Goal: Task Accomplishment & Management: Manage account settings

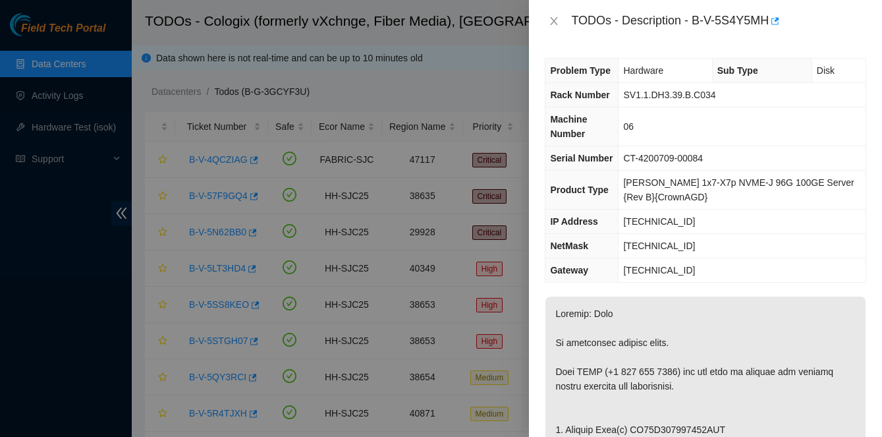
scroll to position [140, 0]
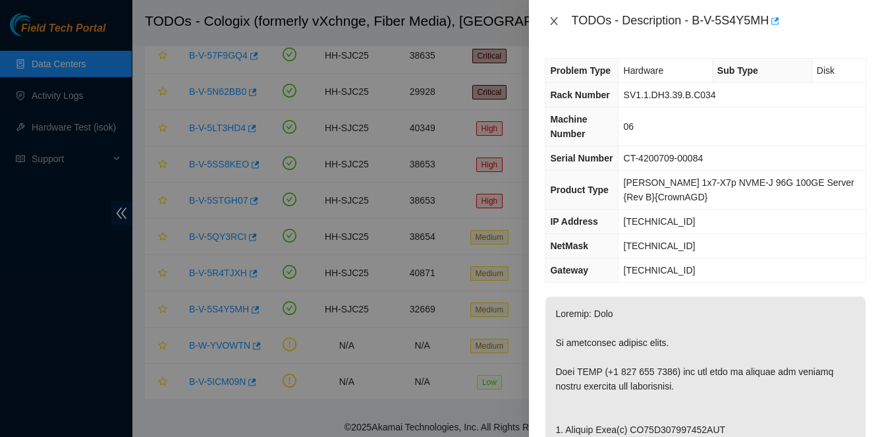
click at [554, 24] on icon "close" at bounding box center [554, 21] width 11 height 11
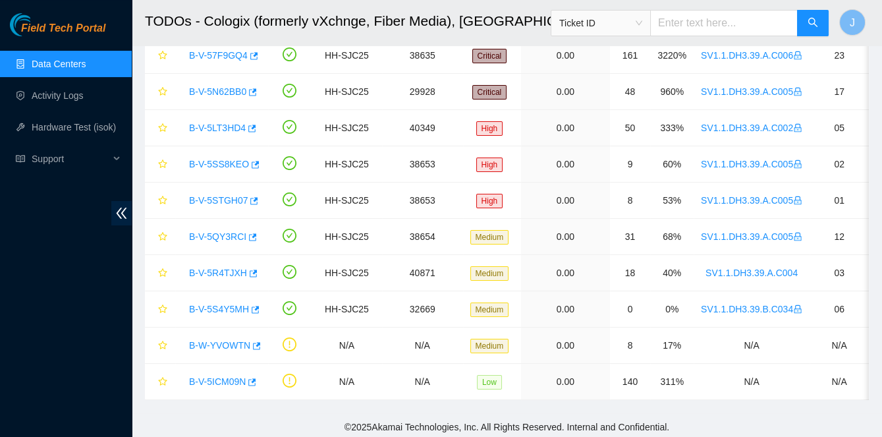
click at [53, 67] on link "Data Centers" at bounding box center [59, 64] width 54 height 11
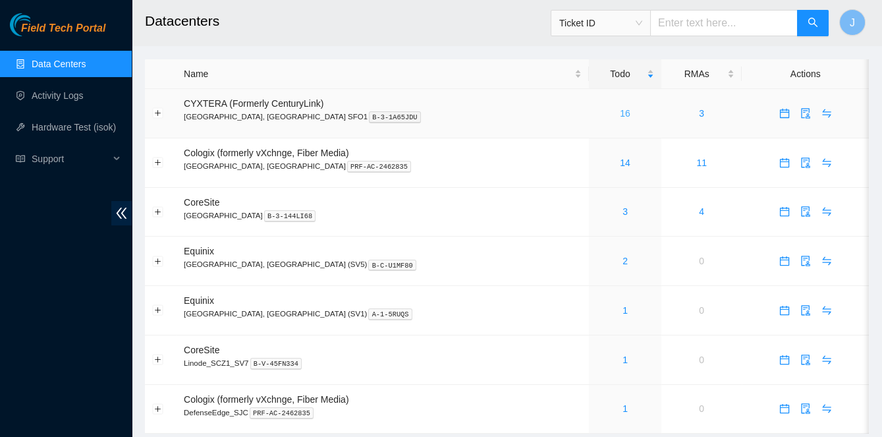
click at [620, 114] on link "16" at bounding box center [625, 113] width 11 height 11
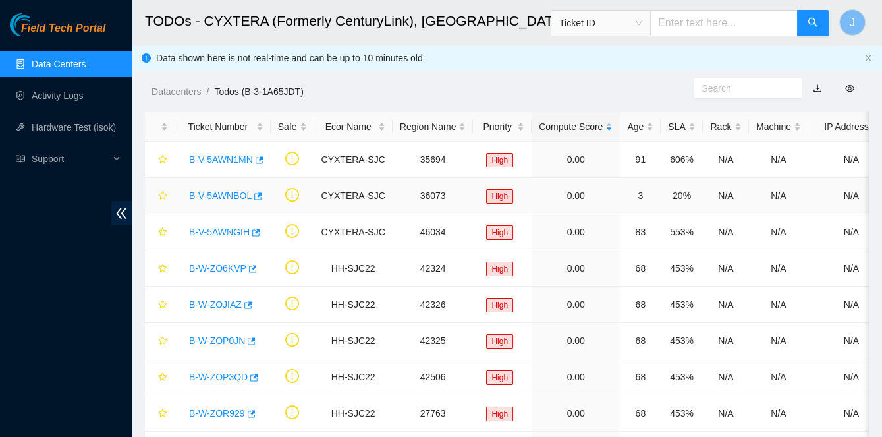
click at [198, 194] on link "B-V-5AWNBOL" at bounding box center [220, 195] width 63 height 11
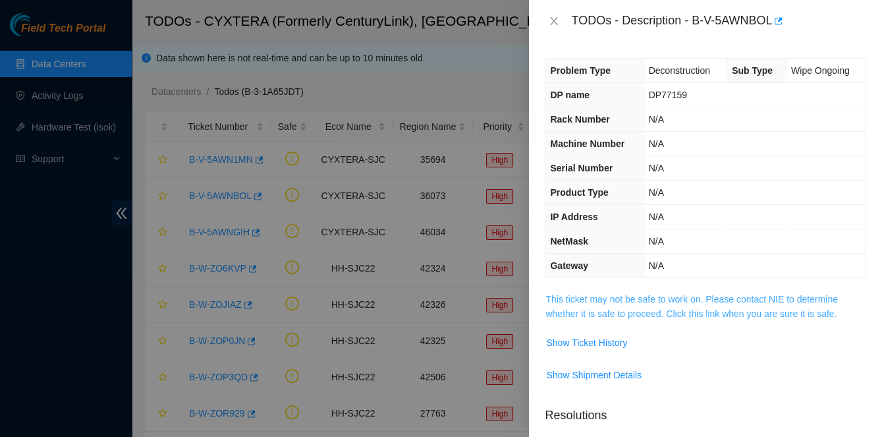
click at [598, 297] on link "This ticket may not be safe to work on. Please contact NIE to determine whether…" at bounding box center [691, 306] width 292 height 25
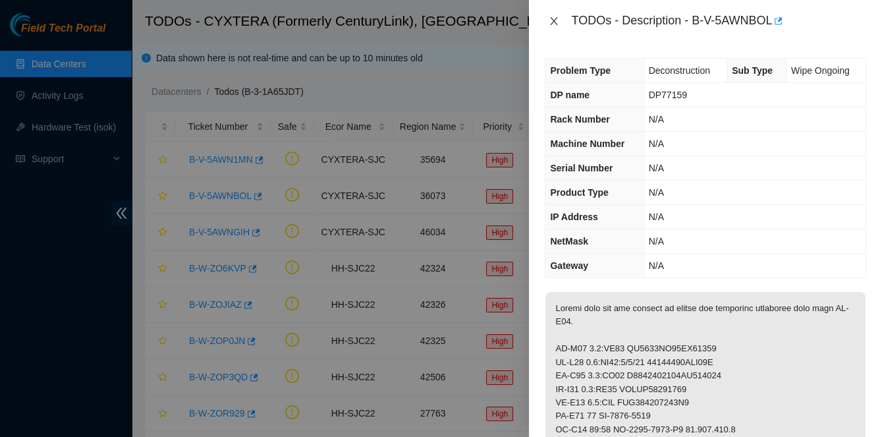
click at [552, 21] on icon "close" at bounding box center [554, 21] width 11 height 11
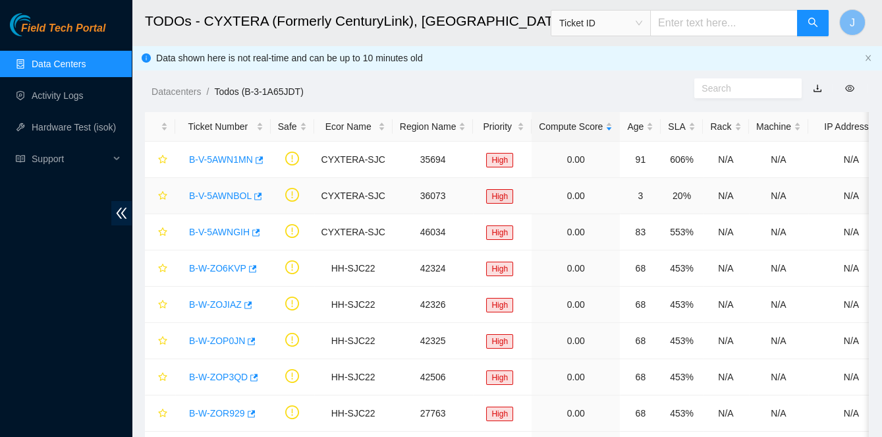
click at [215, 194] on link "B-V-5AWNBOL" at bounding box center [220, 195] width 63 height 11
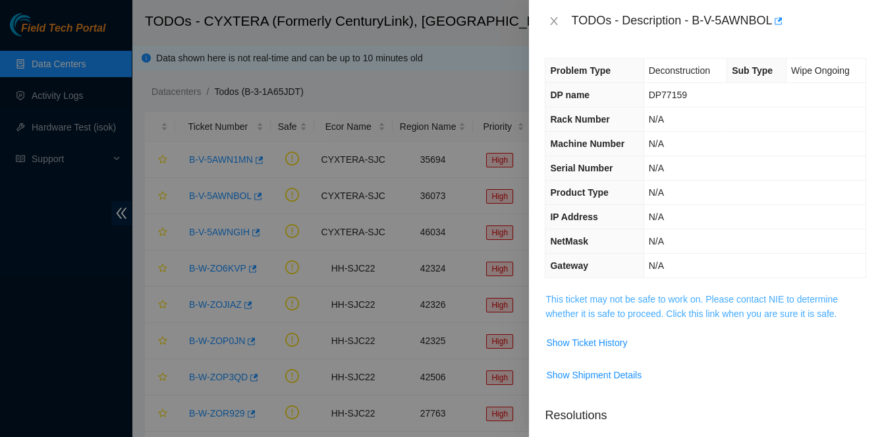
click at [558, 294] on link "This ticket may not be safe to work on. Please contact NIE to determine whether…" at bounding box center [691, 306] width 292 height 25
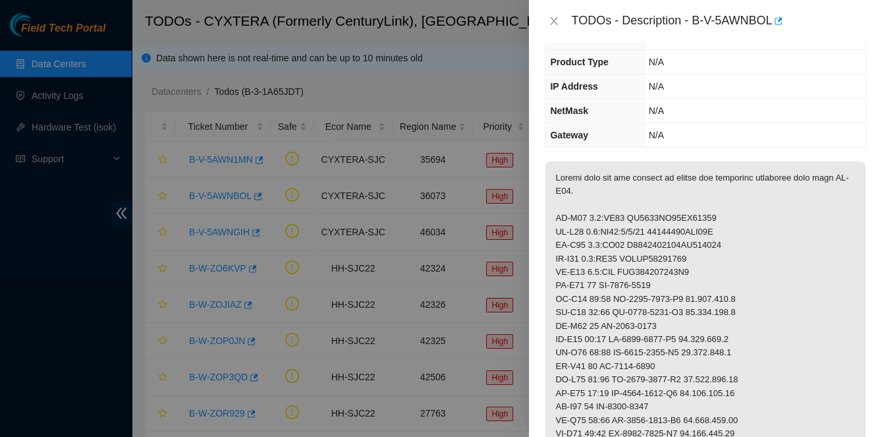
scroll to position [187, 0]
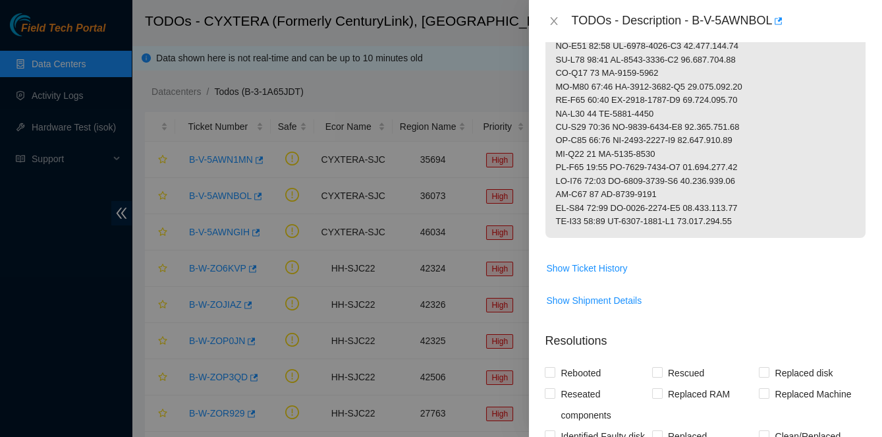
scroll to position [804, 0]
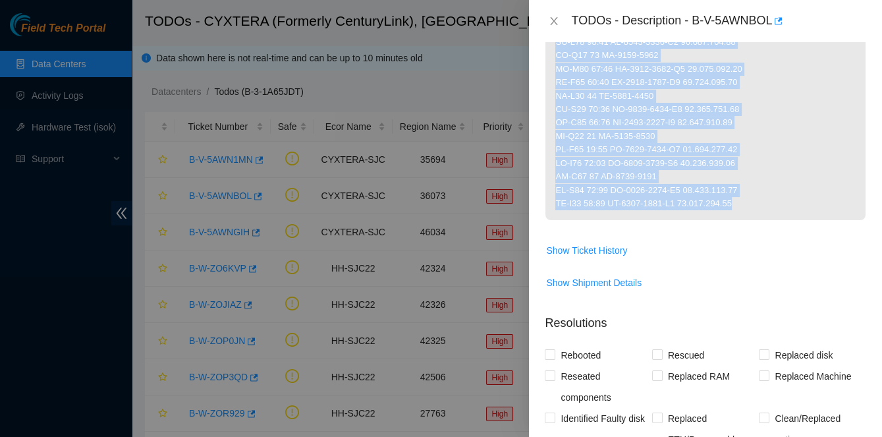
copy p "Pleaes turn off and prepare to return the following equipment from rack CL-V06.…"
click at [552, 22] on icon "close" at bounding box center [553, 21] width 7 height 8
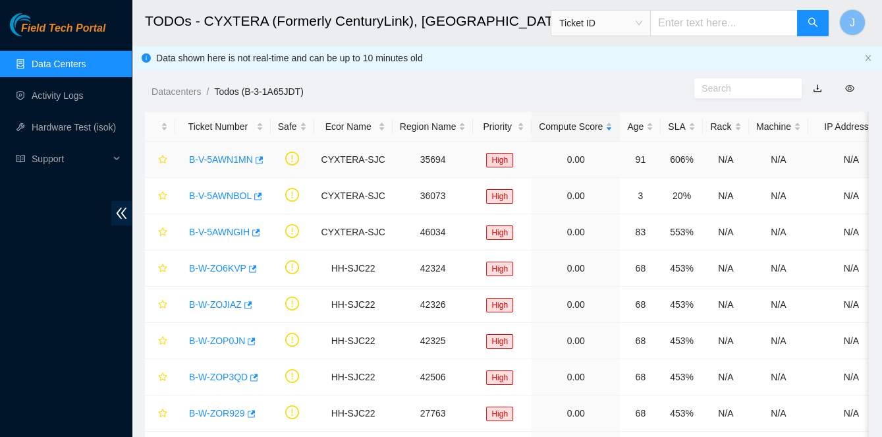
scroll to position [338, 0]
click at [235, 232] on link "B-V-5AWNGIH" at bounding box center [219, 232] width 61 height 11
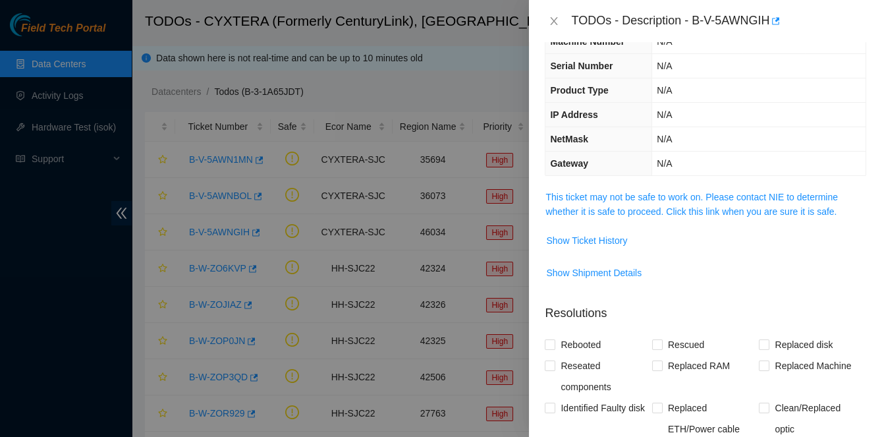
scroll to position [0, 0]
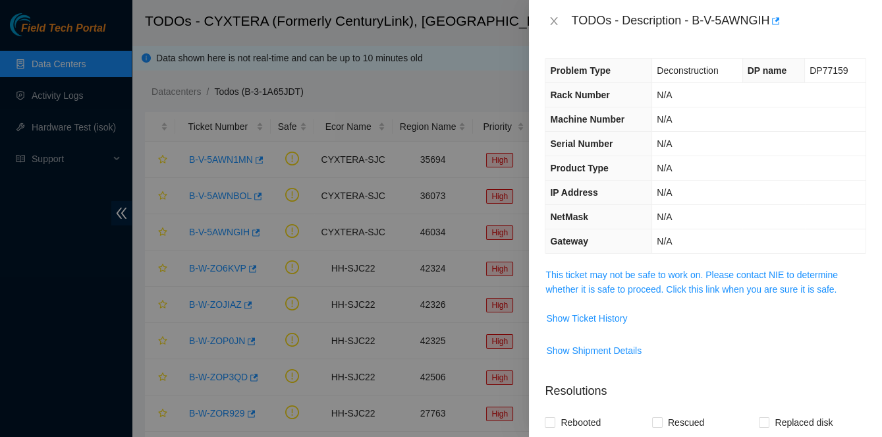
click at [646, 277] on span "This ticket may not be safe to work on. Please contact NIE to determine whether…" at bounding box center [705, 281] width 320 height 29
click at [646, 273] on link "This ticket may not be safe to work on. Please contact NIE to determine whether…" at bounding box center [691, 281] width 292 height 25
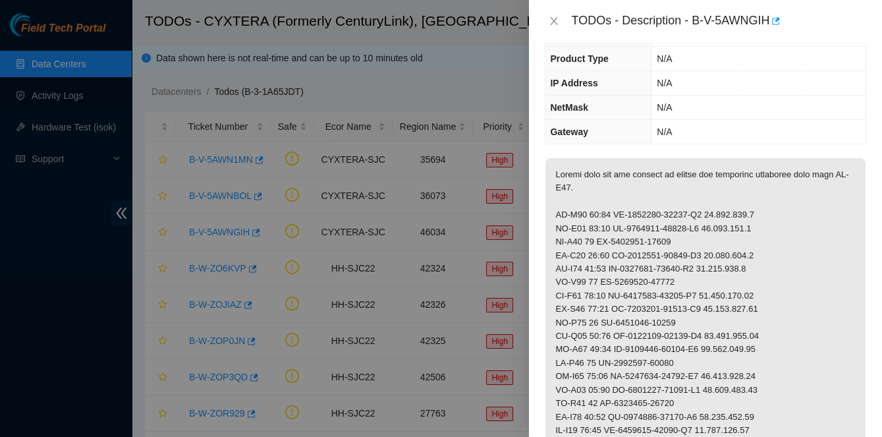
scroll to position [116, 0]
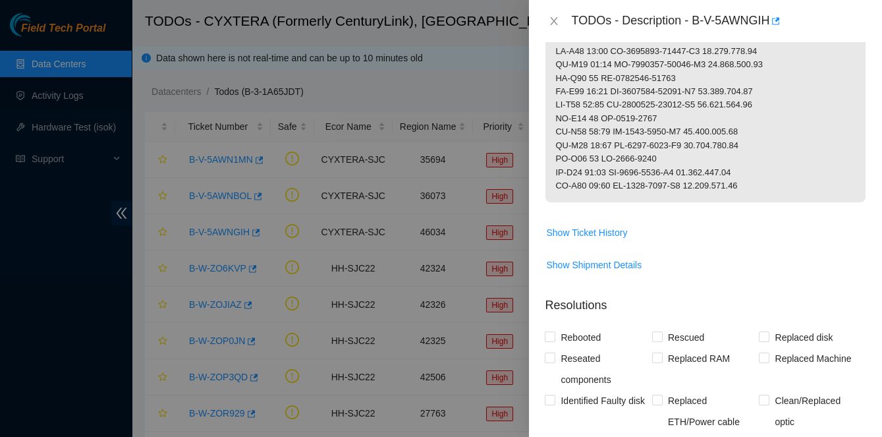
scroll to position [813, 0]
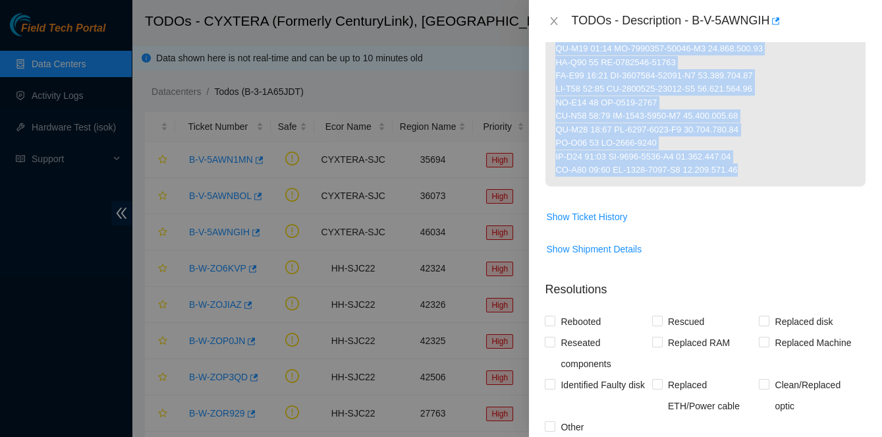
copy p "CL-V01 01:00 CT-4190415-00285-N0 23.223.210.4 CL-V01 01:01 CT-4190415-00285-N1 …"
click at [555, 22] on icon "close" at bounding box center [553, 21] width 7 height 8
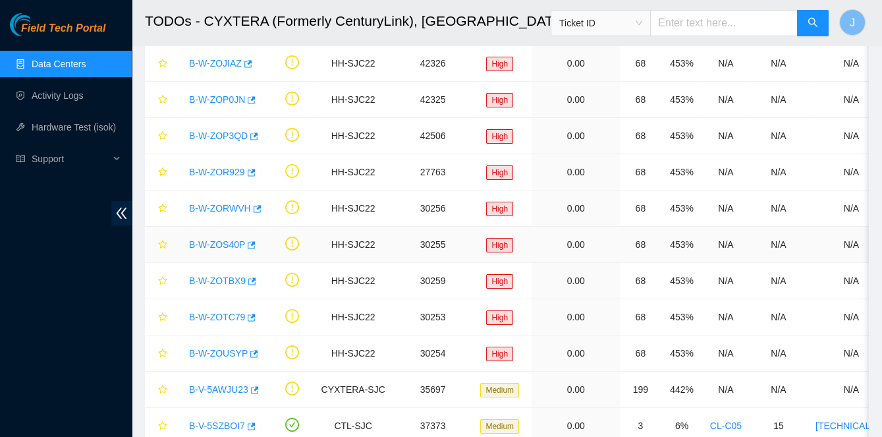
scroll to position [244, 0]
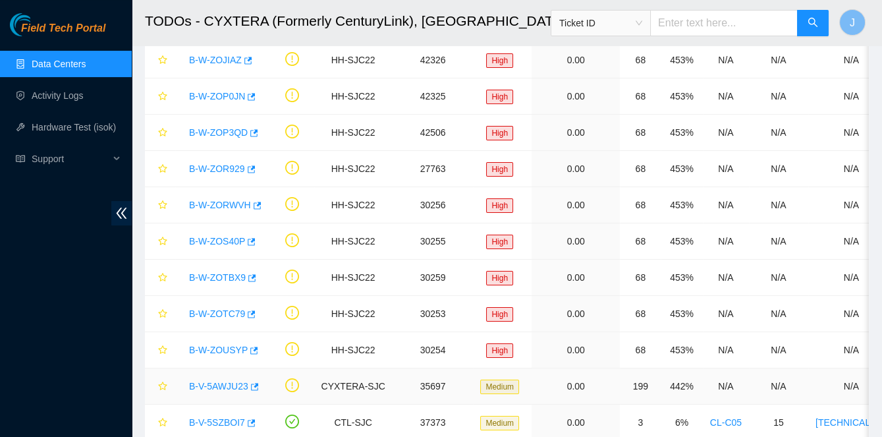
click at [213, 381] on link "B-V-5AWJU23" at bounding box center [218, 386] width 59 height 11
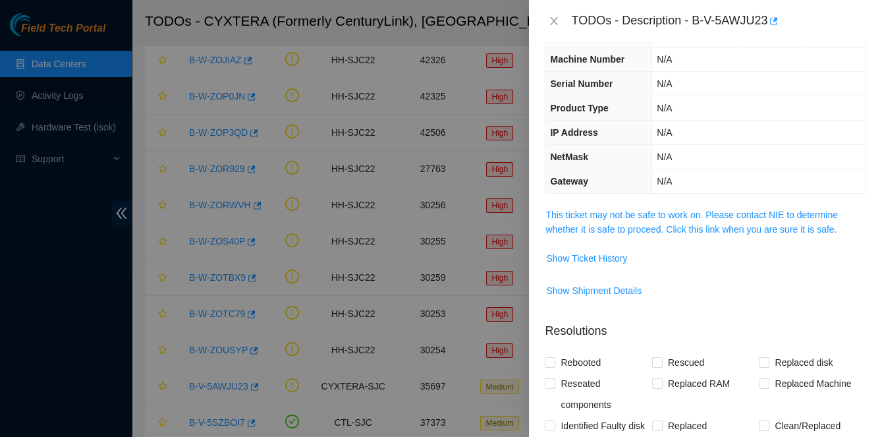
scroll to position [21, 0]
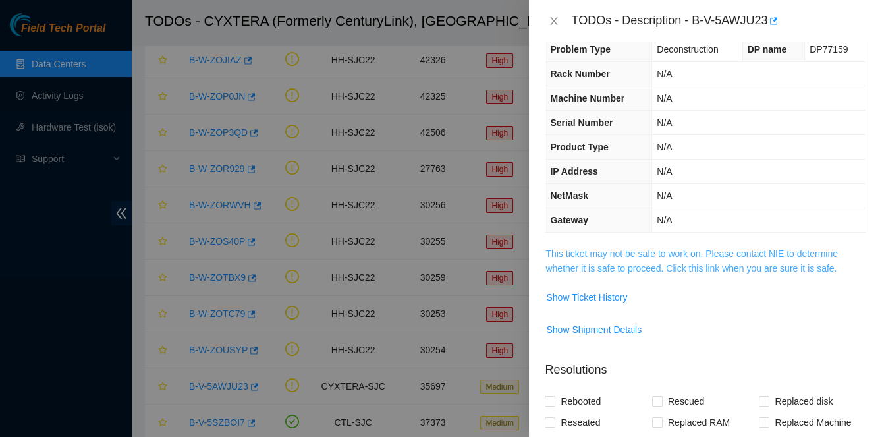
click at [658, 248] on link "This ticket may not be safe to work on. Please contact NIE to determine whether…" at bounding box center [691, 260] width 292 height 25
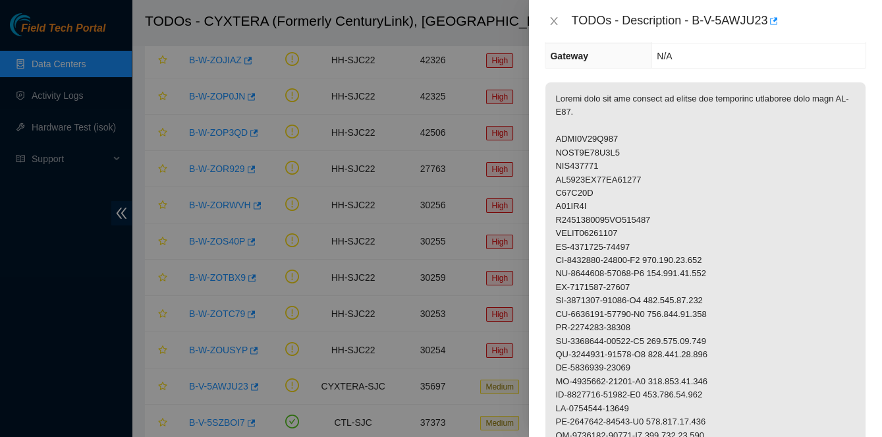
scroll to position [187, 0]
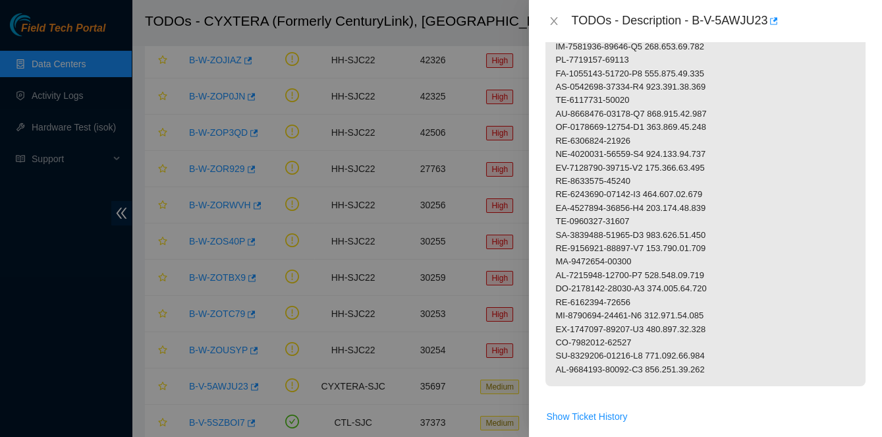
scroll to position [1061, 0]
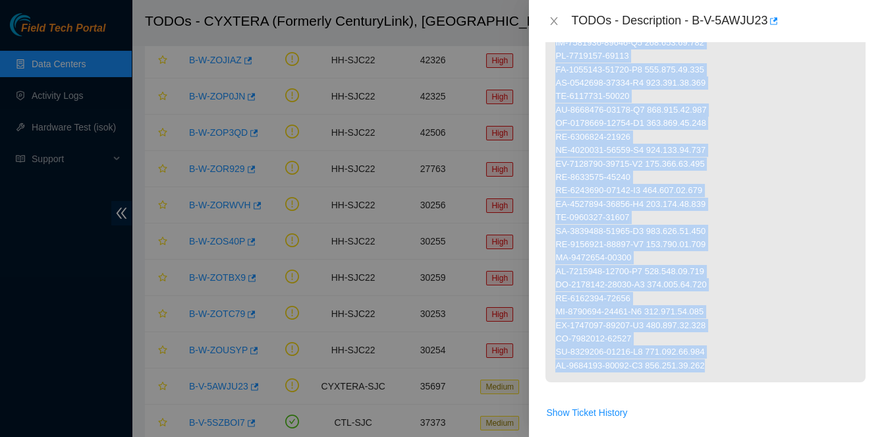
copy p "ACCC8E89F416 ACCC8E89F4D7 AKL575226 AK7448DL18BN00107 U16A15B U18AF5Z D20200665…"
click at [558, 17] on icon "close" at bounding box center [554, 21] width 11 height 11
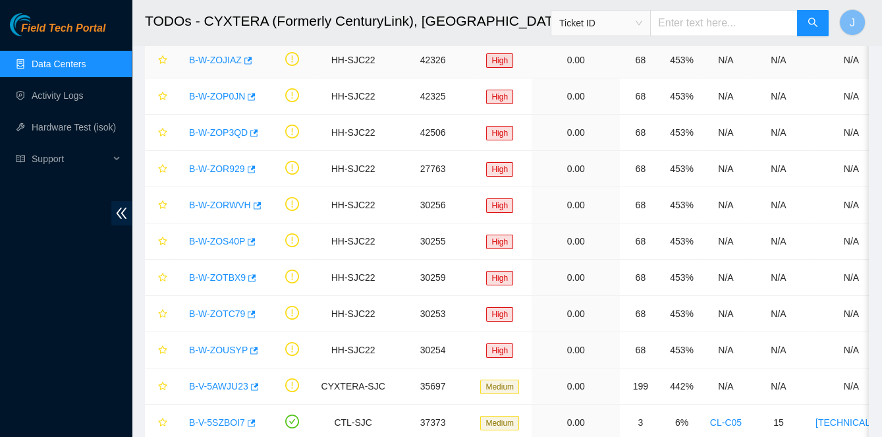
scroll to position [338, 0]
